Goal: Information Seeking & Learning: Learn about a topic

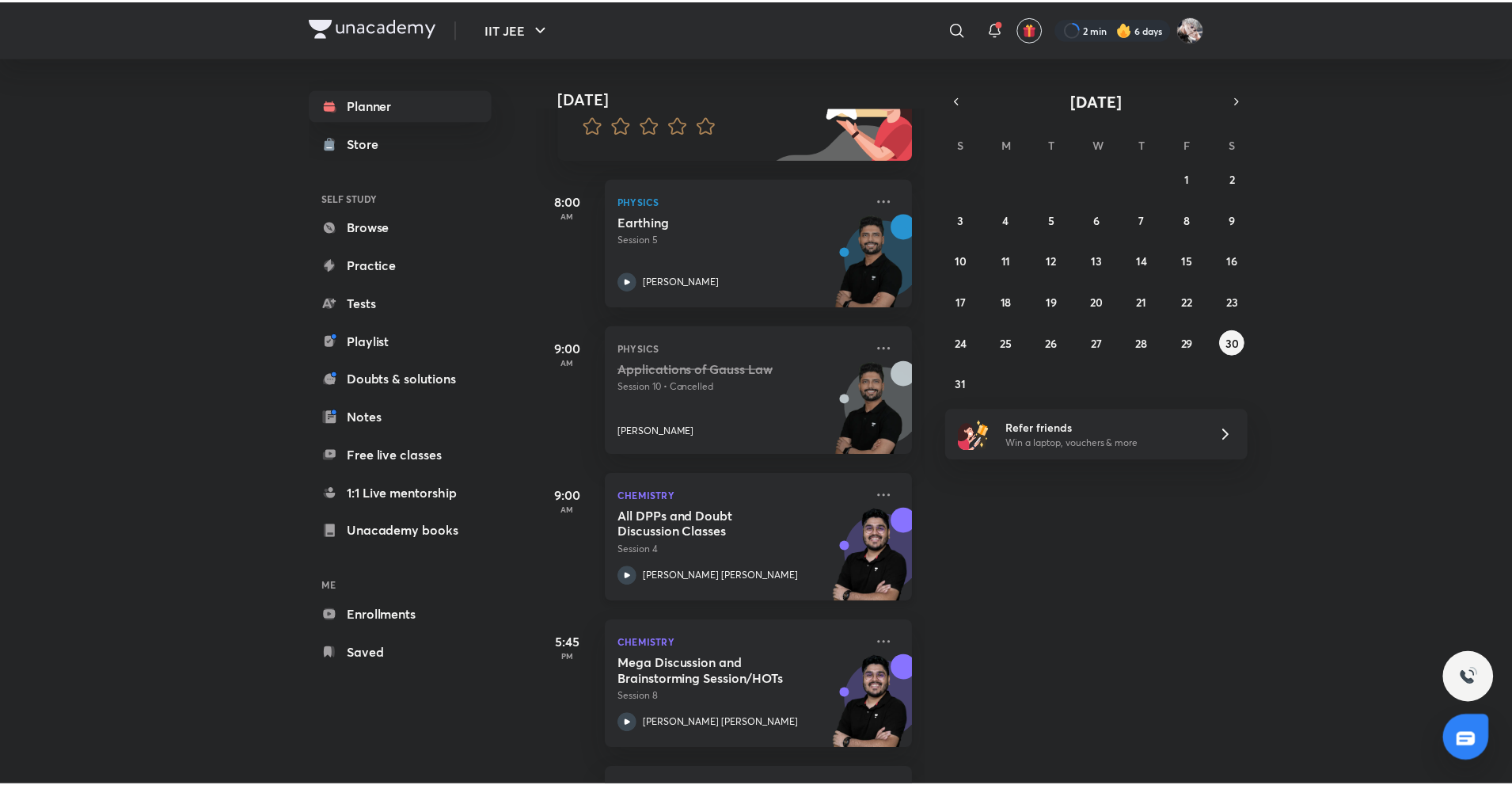
scroll to position [158, 0]
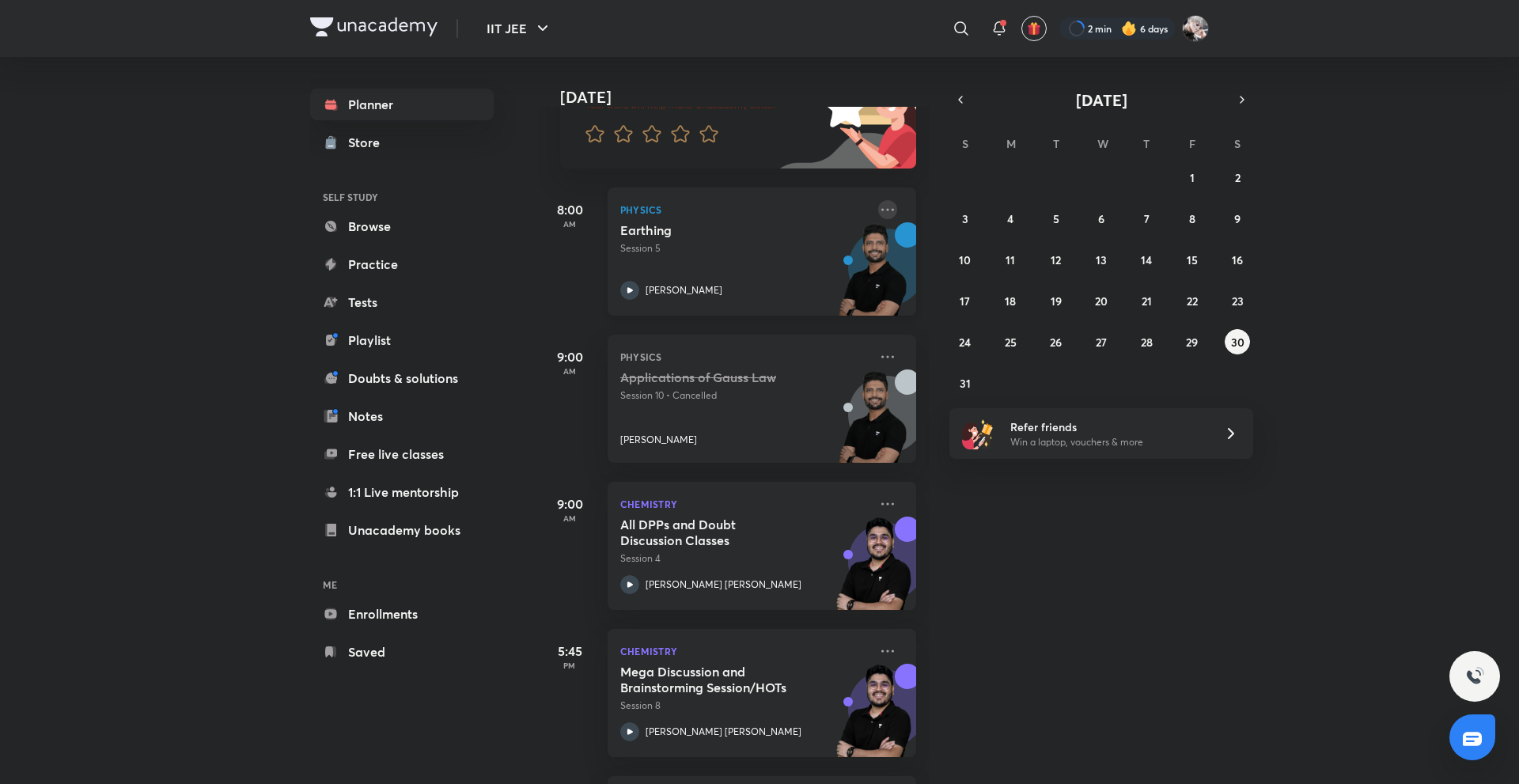
click at [882, 210] on icon at bounding box center [888, 209] width 13 height 2
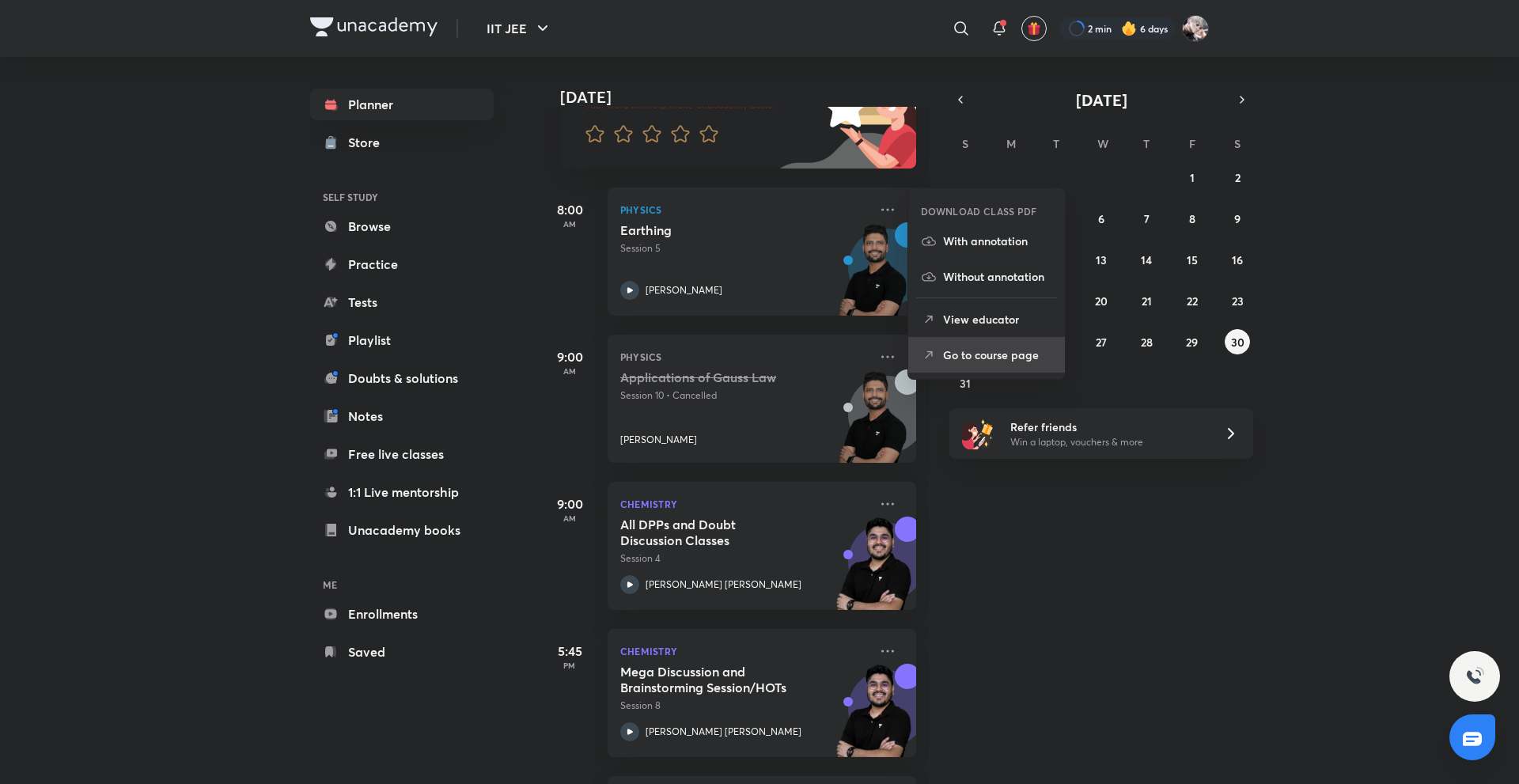
click at [970, 354] on p "Go to course page" at bounding box center [997, 355] width 109 height 16
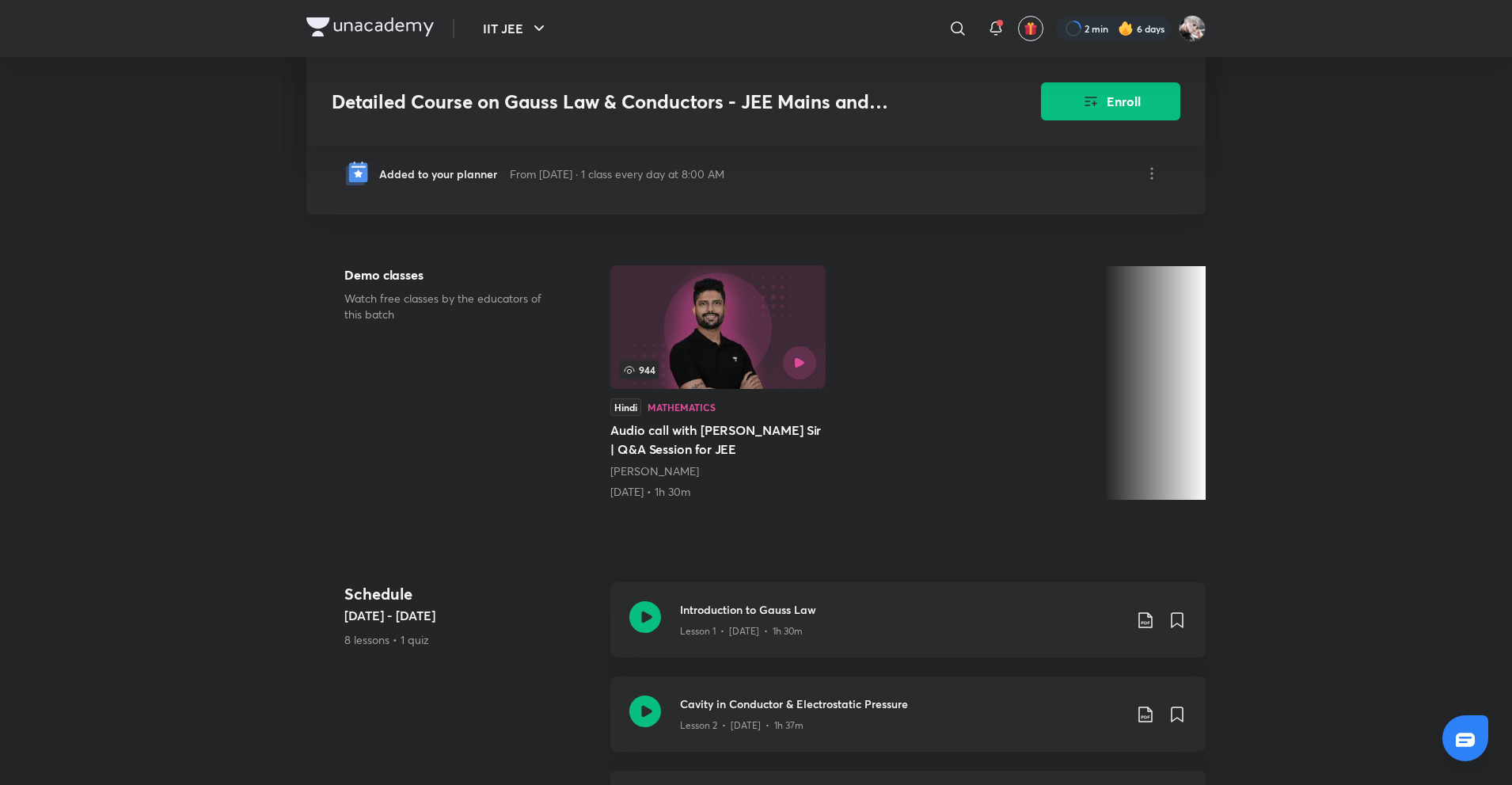
scroll to position [358, 0]
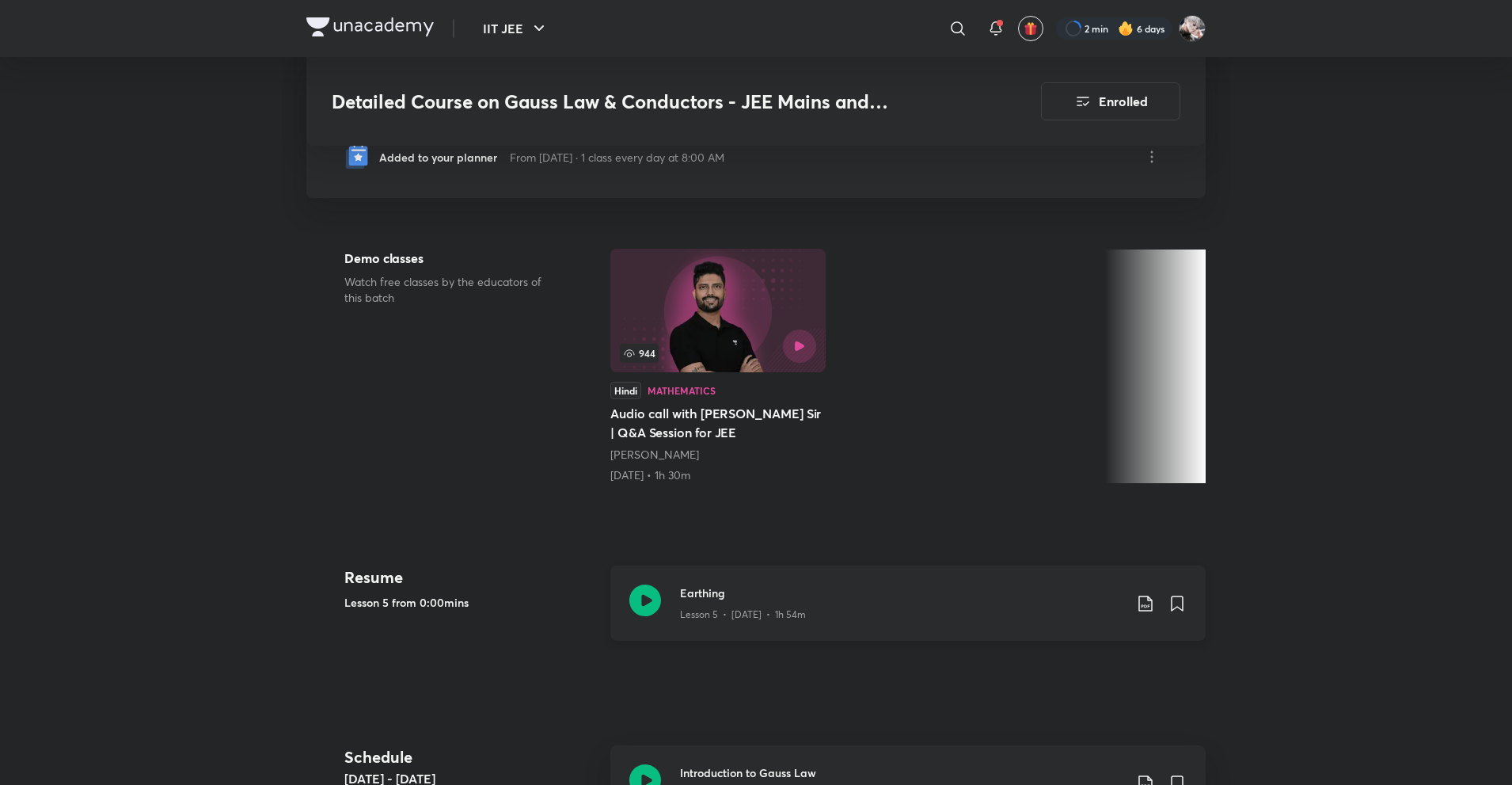
click at [734, 601] on div "Lesson 5 • [DATE] • 1h 54m" at bounding box center [902, 611] width 444 height 20
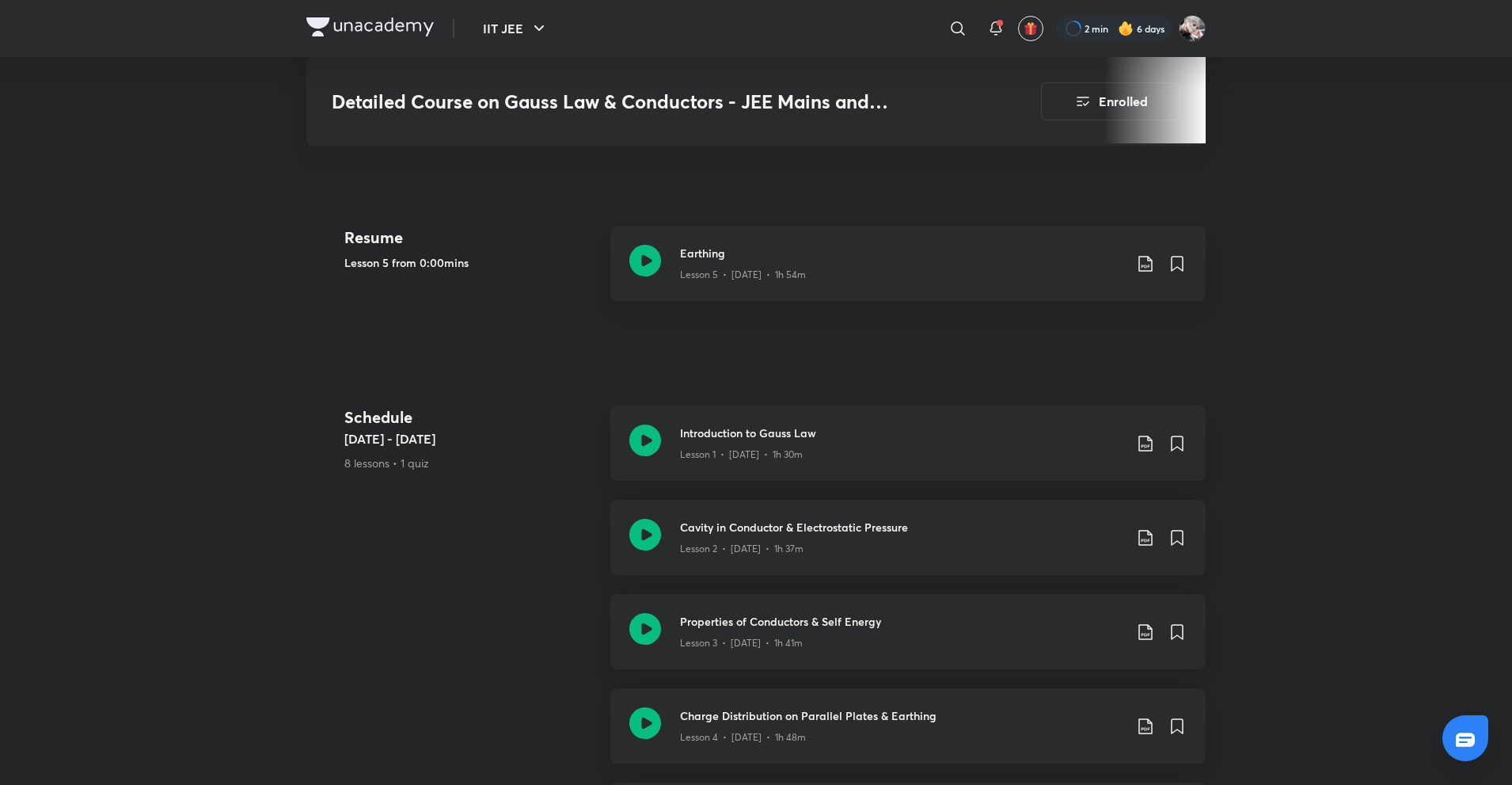
scroll to position [698, 0]
click at [801, 440] on div "Lesson 1 • [DATE] • 1h 30m" at bounding box center [902, 450] width 444 height 20
